Goal: Task Accomplishment & Management: Manage account settings

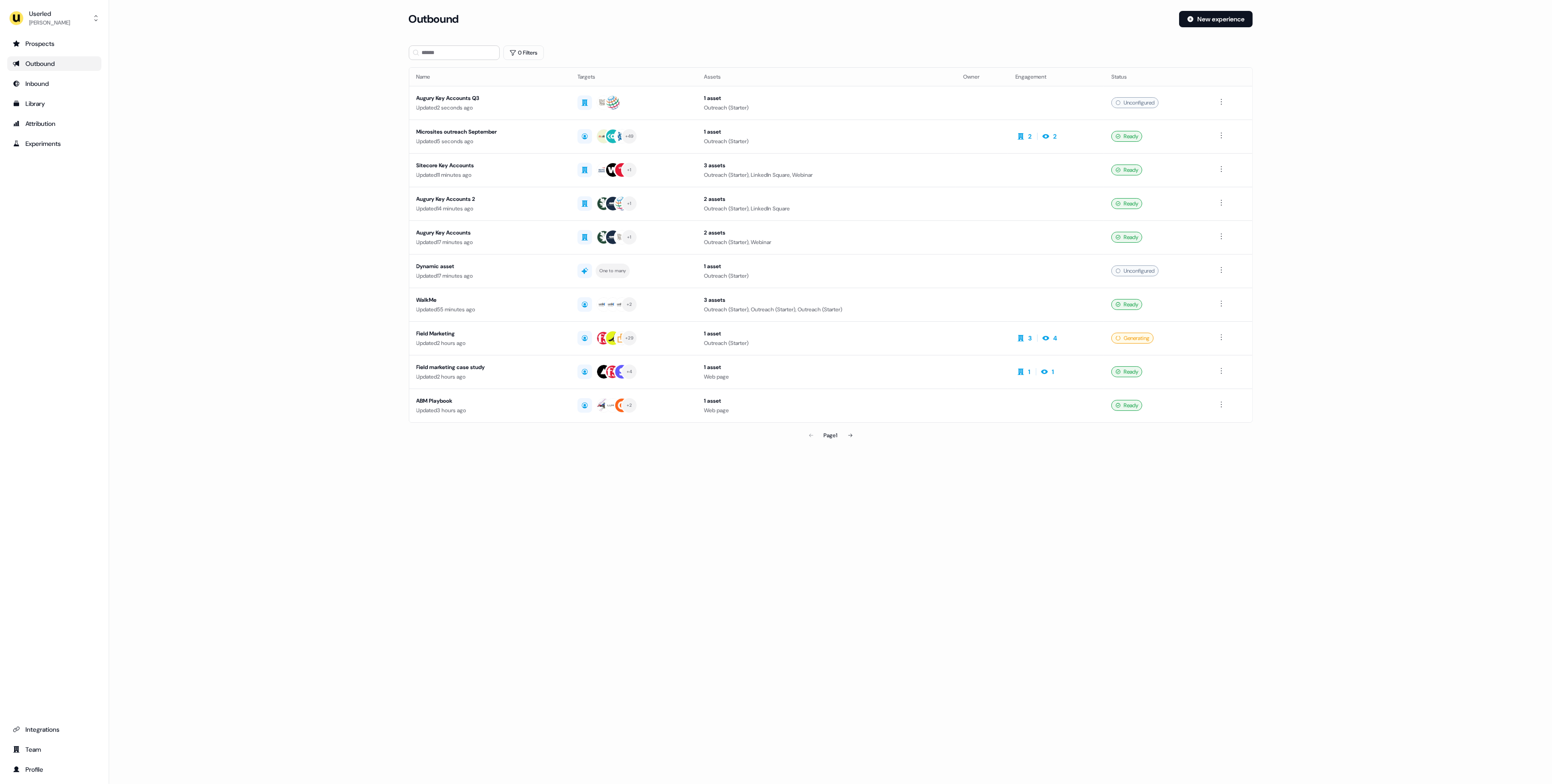
click at [247, 151] on main "Loading... Outbound New experience 0 Filters Name Targets Assets Owner Engageme…" at bounding box center [830, 241] width 1443 height 459
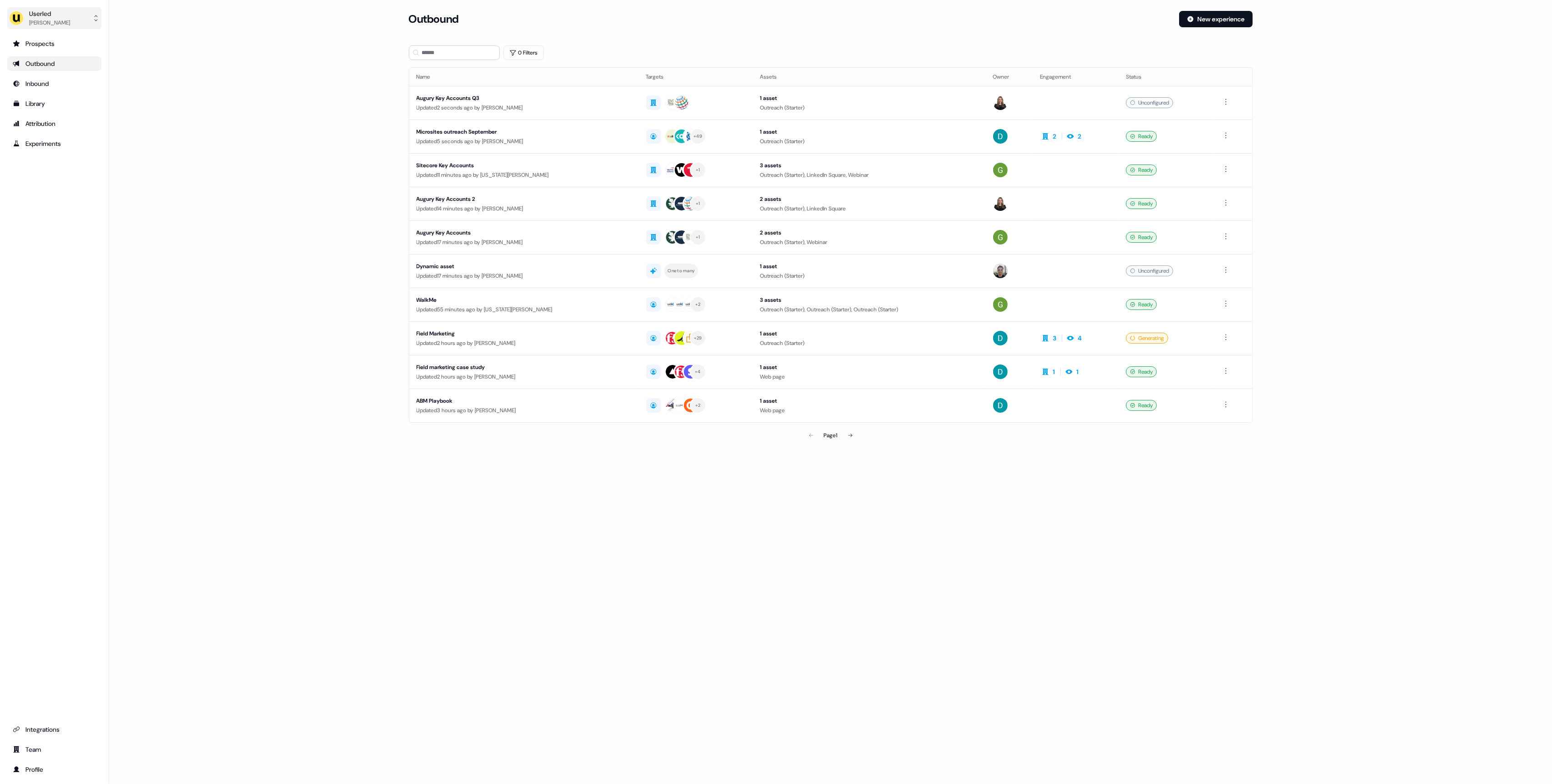
drag, startPoint x: 276, startPoint y: 136, endPoint x: 66, endPoint y: 14, distance: 242.9
click at [268, 132] on main "Loading... Outbound New experience 0 Filters Name Targets Assets Owner Engageme…" at bounding box center [830, 241] width 1443 height 459
click at [53, 12] on div "Userled" at bounding box center [49, 14] width 41 height 9
click at [70, 38] on div "Impersonate (Admin)" at bounding box center [54, 43] width 86 height 16
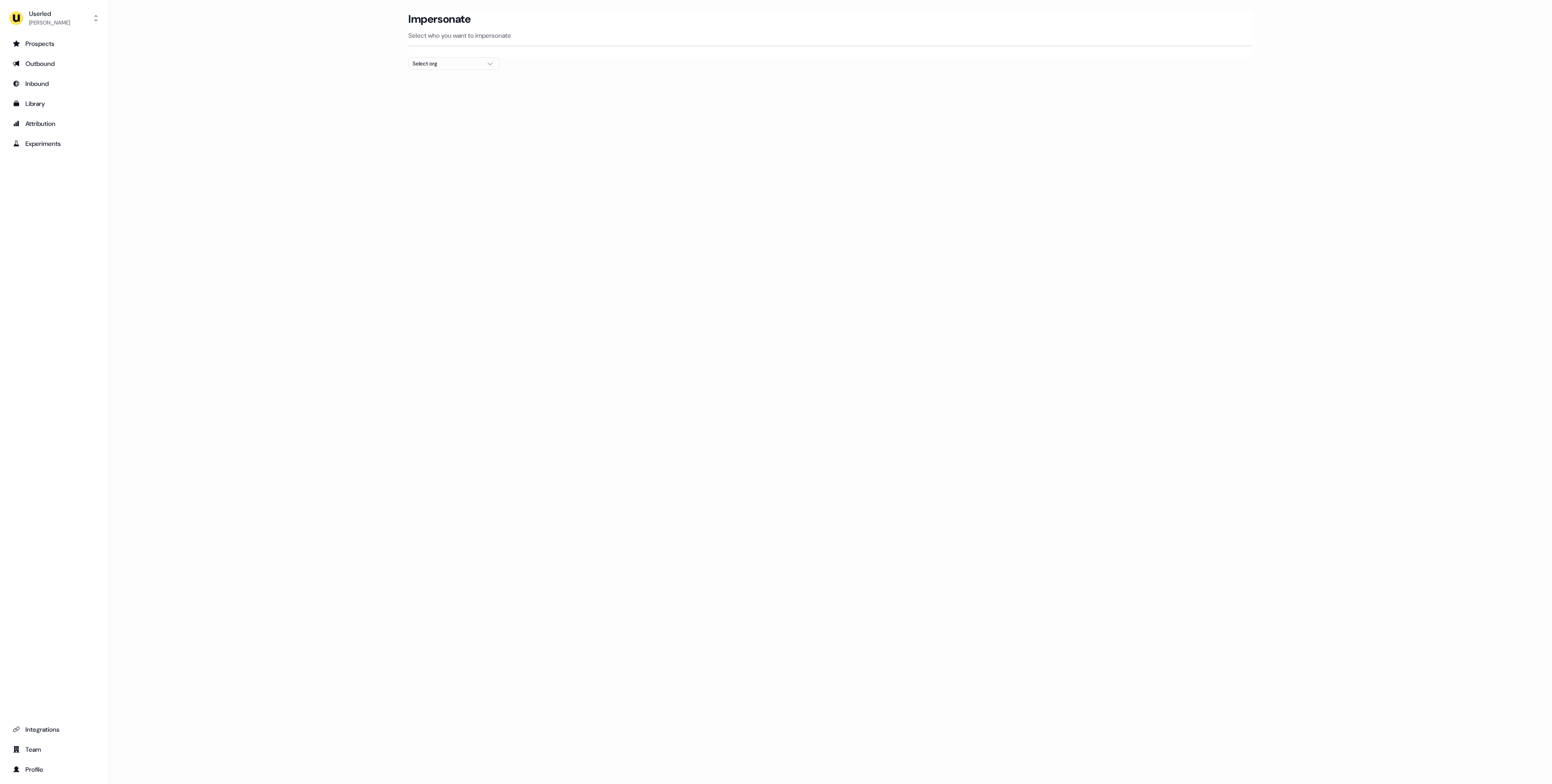
drag, startPoint x: 439, startPoint y: 66, endPoint x: 454, endPoint y: 71, distance: 15.8
click at [439, 66] on div "Select org" at bounding box center [447, 64] width 68 height 9
type input "***"
click at [447, 100] on div "ADvendio" at bounding box center [454, 97] width 90 height 14
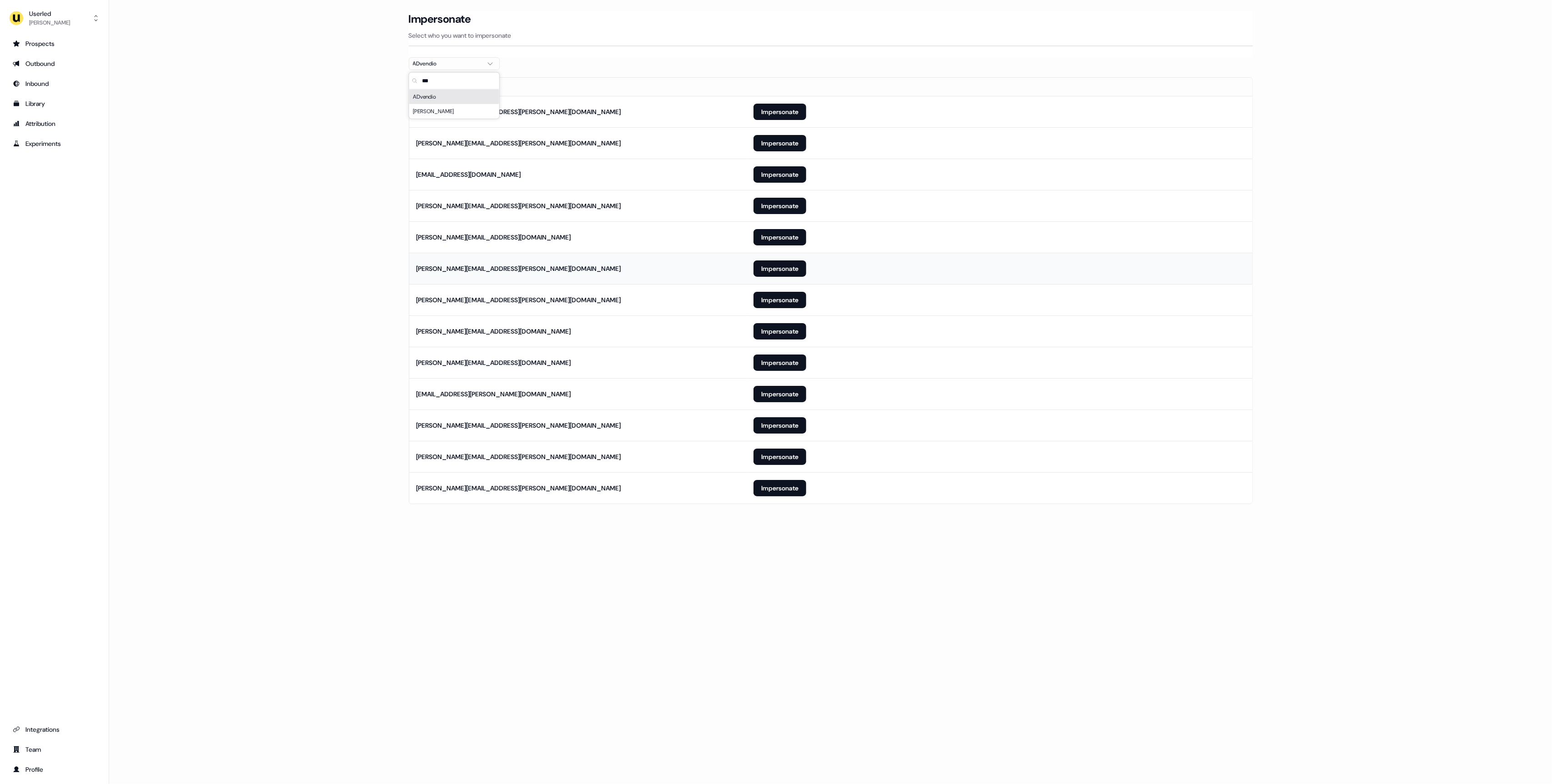
drag, startPoint x: 251, startPoint y: 230, endPoint x: 535, endPoint y: 278, distance: 288.0
click at [330, 233] on main "Loading... Impersonate Select who you want to impersonate ADvendio Email kevin.…" at bounding box center [830, 270] width 1443 height 519
click at [787, 200] on button "Impersonate" at bounding box center [780, 206] width 53 height 16
